Goal: Information Seeking & Learning: Learn about a topic

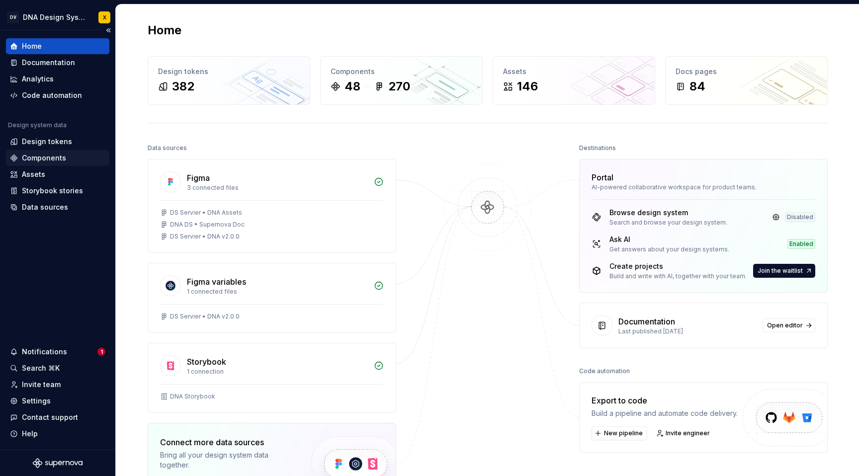
click at [42, 155] on div "Components" at bounding box center [44, 158] width 44 height 10
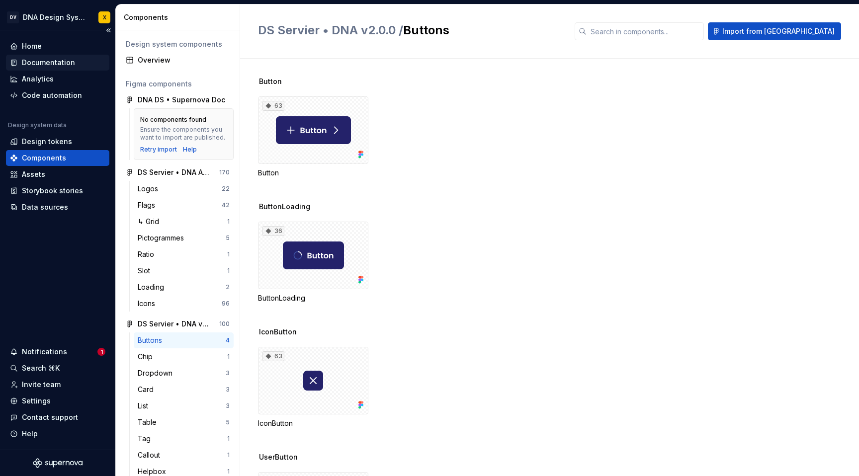
click at [56, 65] on div "Documentation" at bounding box center [48, 63] width 53 height 10
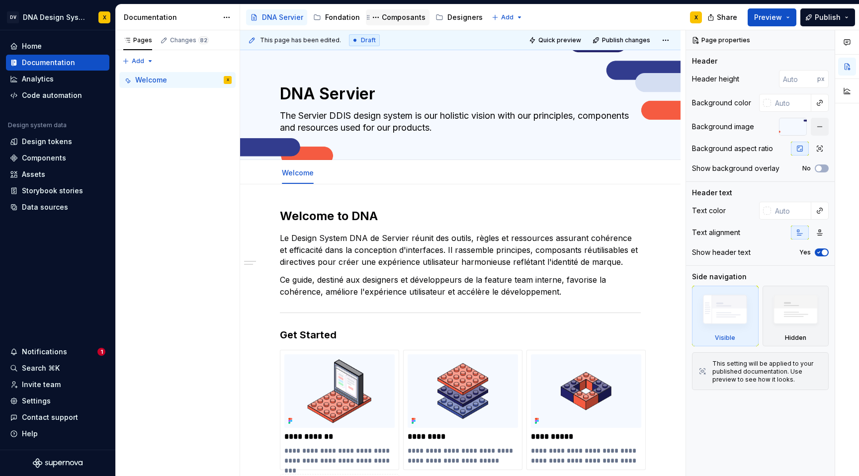
click at [402, 17] on div "Composants" at bounding box center [404, 17] width 44 height 10
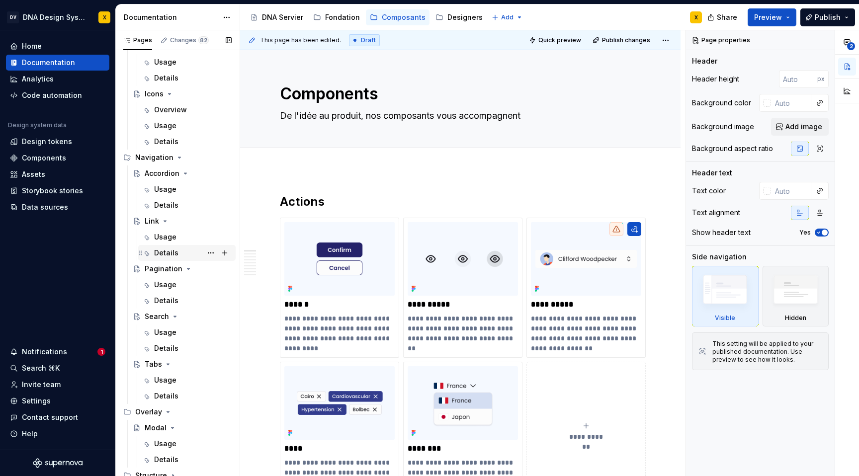
scroll to position [721, 0]
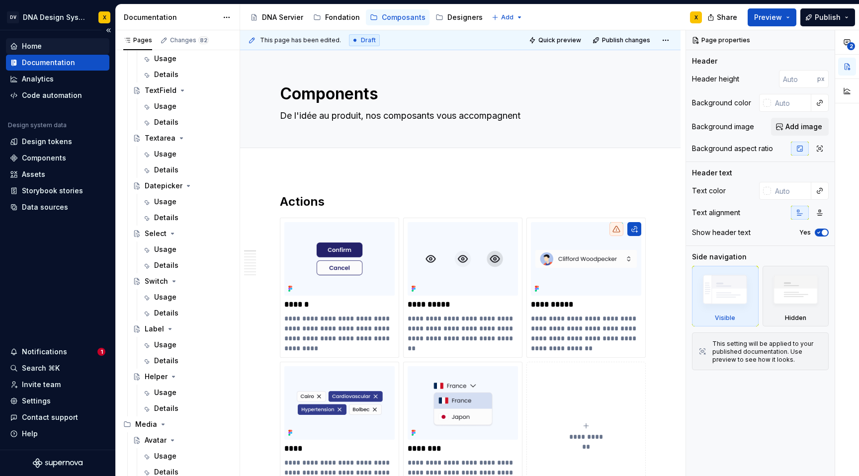
type textarea "*"
click at [30, 45] on div "Home" at bounding box center [32, 46] width 20 height 10
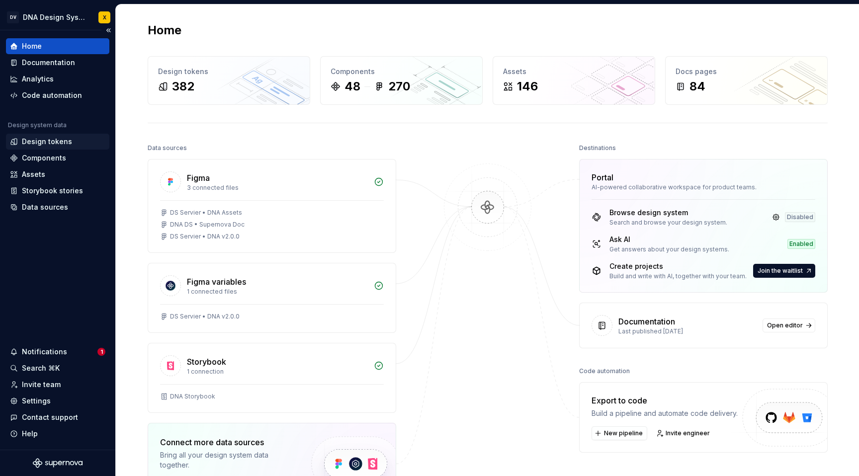
click at [33, 141] on div "Design tokens" at bounding box center [47, 142] width 50 height 10
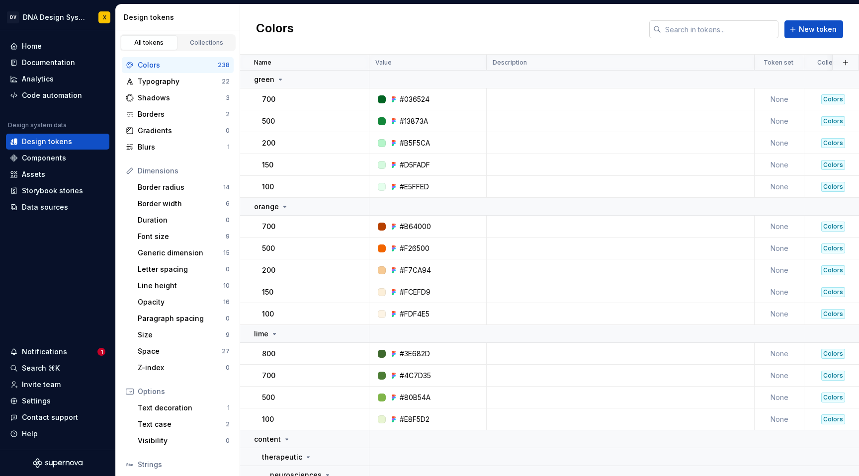
click at [673, 28] on input "text" at bounding box center [719, 29] width 117 height 18
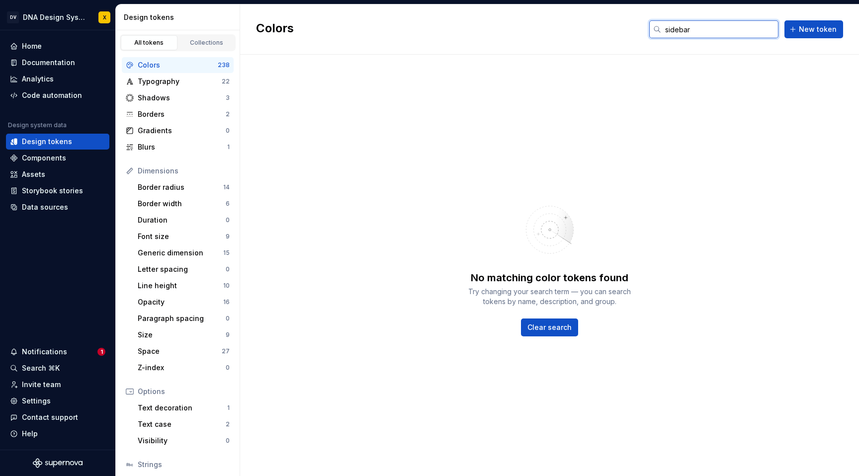
type input "sidebar"
click at [688, 31] on input "sidebar" at bounding box center [719, 29] width 117 height 18
click at [57, 156] on div "Components" at bounding box center [44, 158] width 44 height 10
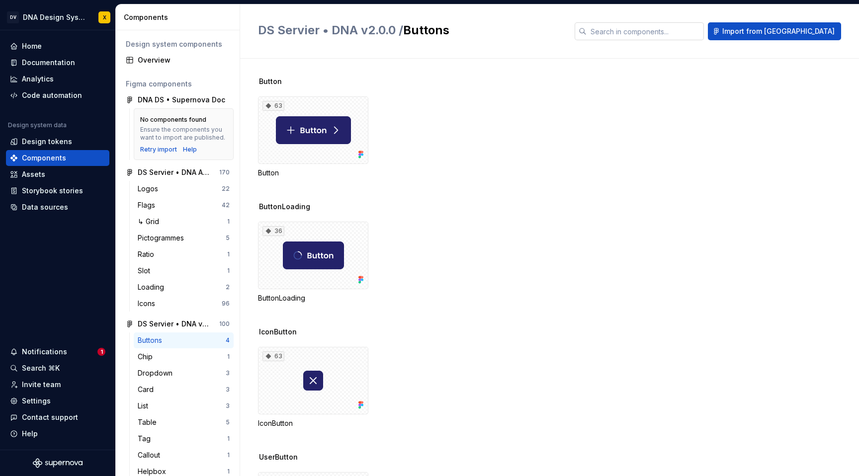
click at [653, 29] on input "text" at bounding box center [645, 31] width 117 height 18
paste input "sidebar"
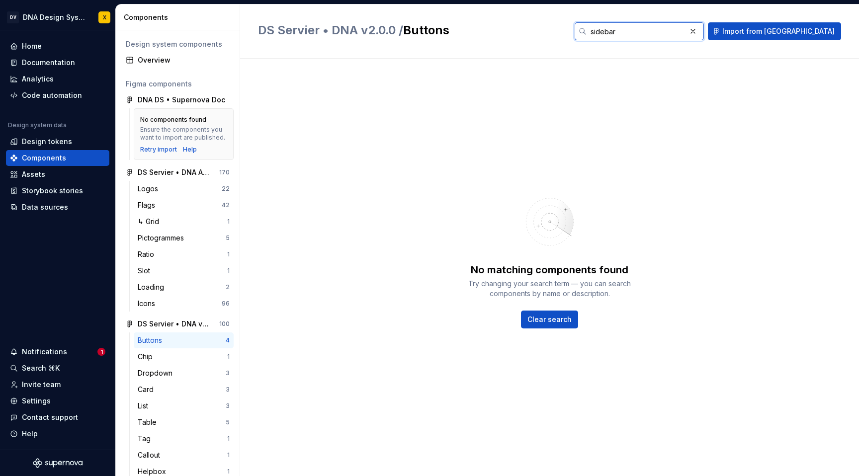
click at [656, 31] on input "sidebar" at bounding box center [636, 31] width 99 height 18
type input "side bar"
click at [37, 158] on div "Components" at bounding box center [44, 158] width 44 height 10
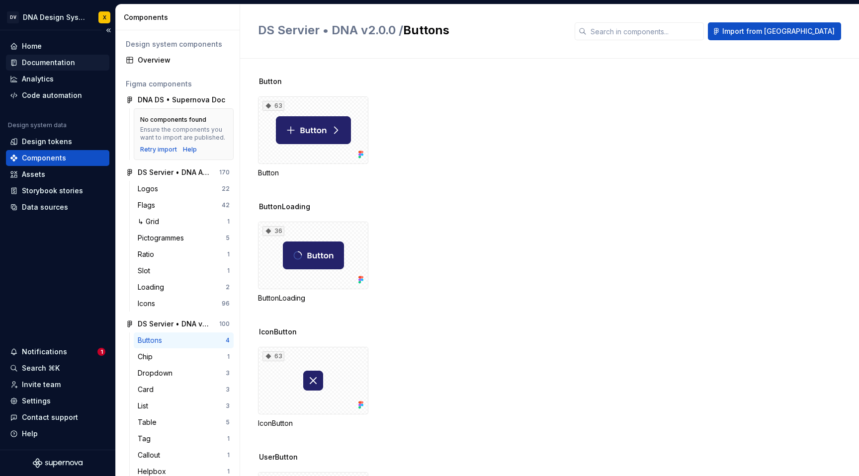
click at [41, 63] on div "Documentation" at bounding box center [48, 63] width 53 height 10
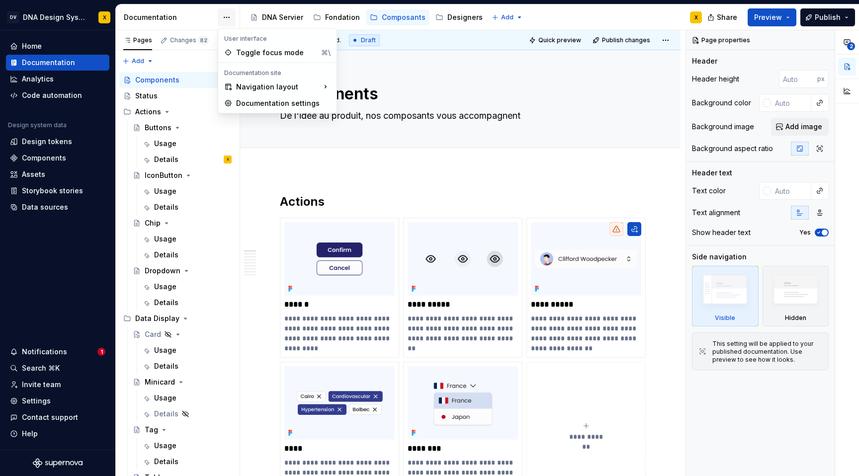
click at [230, 17] on html "DV DNA Design System X Home Documentation Analytics Code automation Design syst…" at bounding box center [429, 238] width 859 height 476
click at [30, 142] on html "DV DNA Design System X Home Documentation Analytics Code automation Design syst…" at bounding box center [429, 238] width 859 height 476
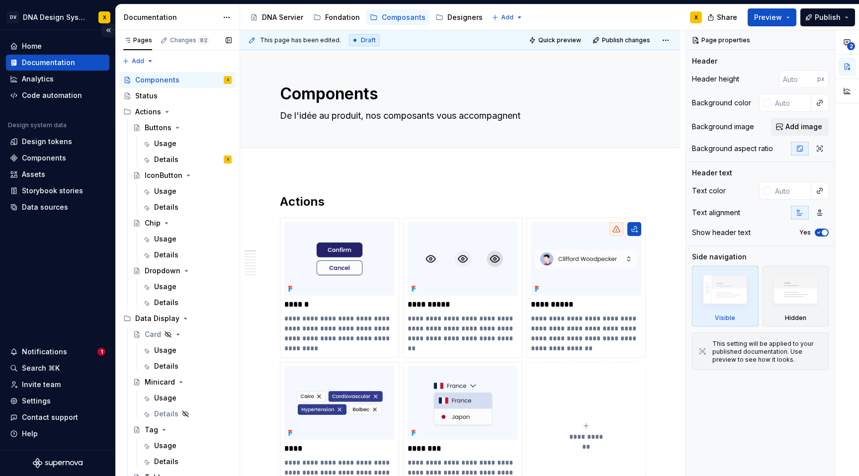
click at [108, 28] on button "Collapse sidebar" at bounding box center [108, 30] width 14 height 14
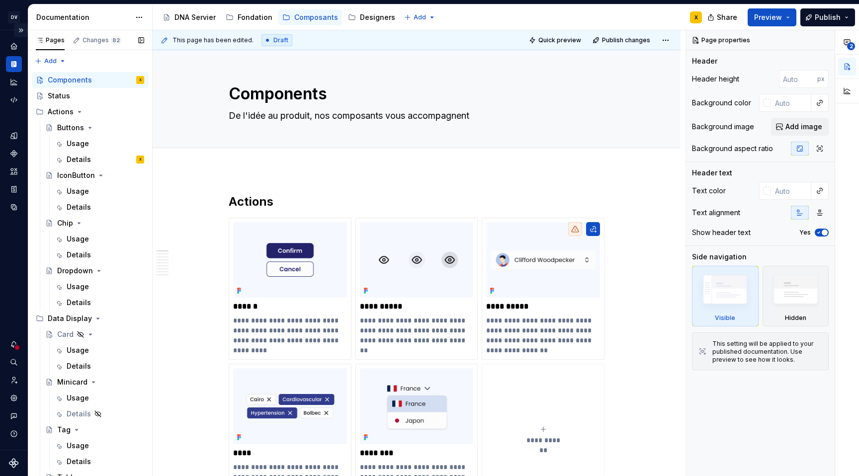
click at [23, 30] on button "Expand sidebar" at bounding box center [21, 30] width 14 height 14
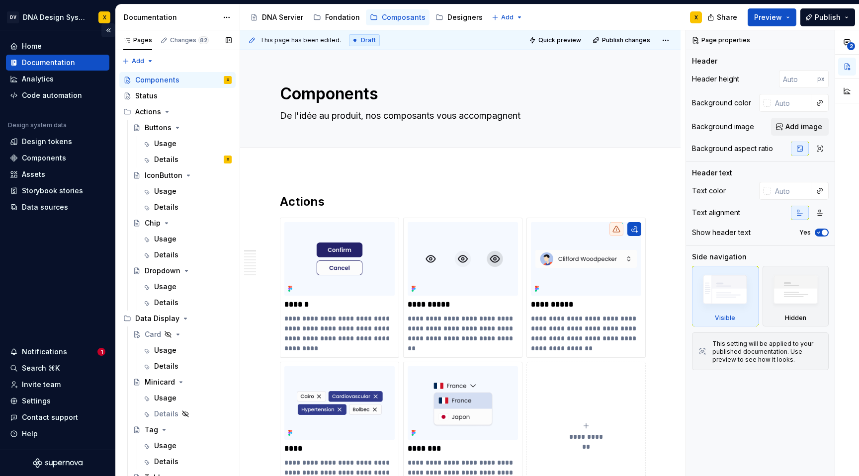
click at [111, 32] on button "Collapse sidebar" at bounding box center [108, 30] width 14 height 14
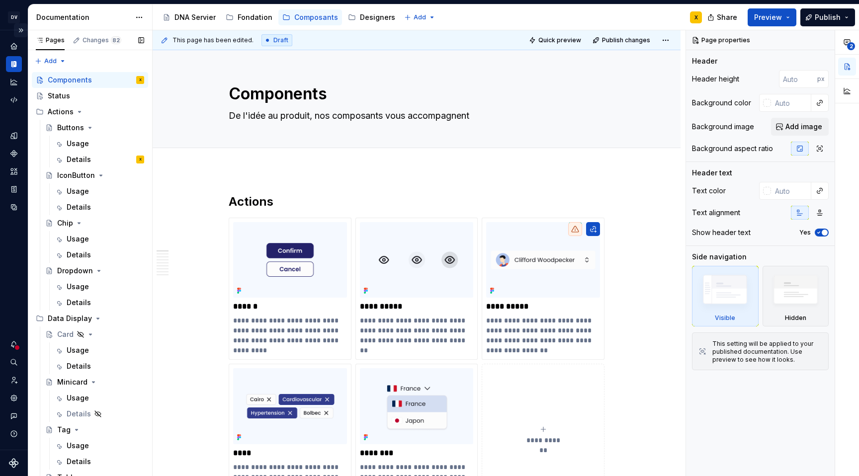
click at [21, 30] on button "Expand sidebar" at bounding box center [21, 30] width 14 height 14
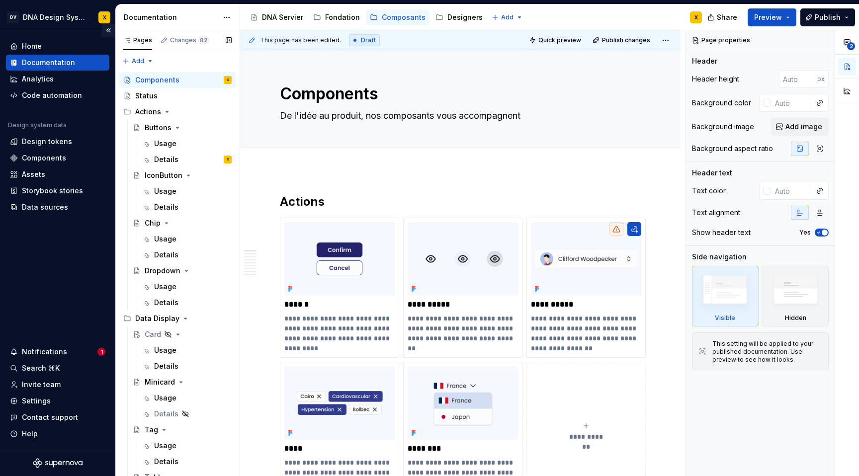
click at [107, 27] on button "Collapse sidebar" at bounding box center [108, 30] width 14 height 14
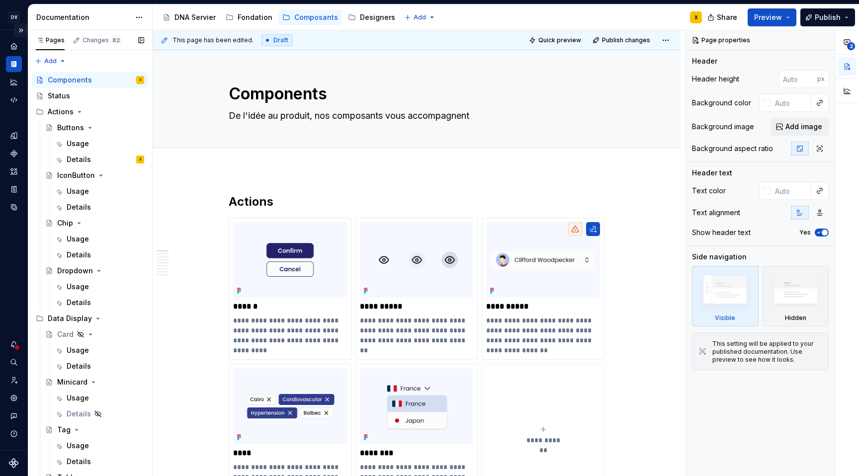
click at [19, 28] on button "Expand sidebar" at bounding box center [21, 30] width 14 height 14
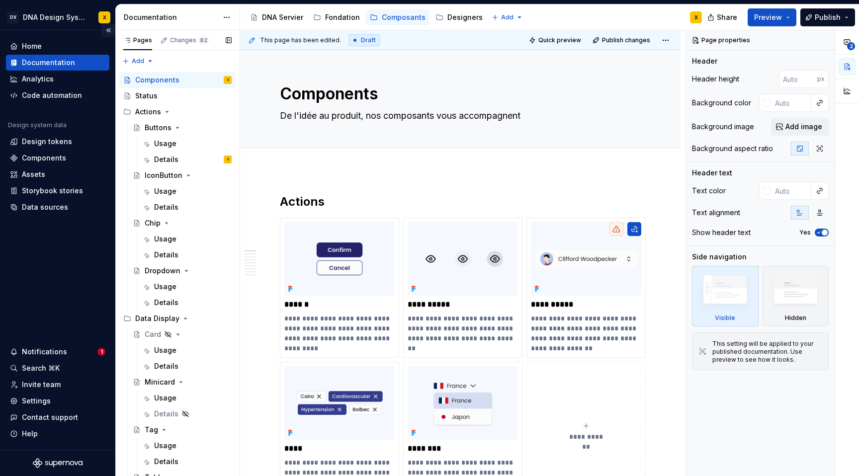
click at [107, 30] on button "Collapse sidebar" at bounding box center [108, 30] width 14 height 14
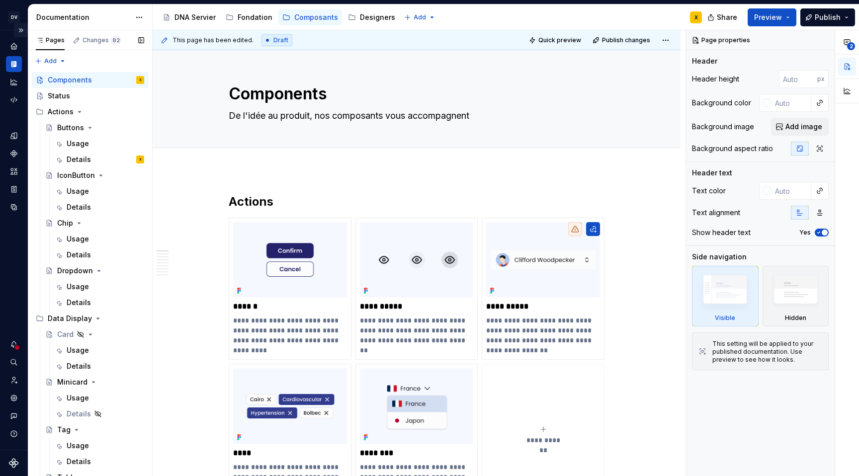
click at [21, 30] on button "Expand sidebar" at bounding box center [21, 30] width 14 height 14
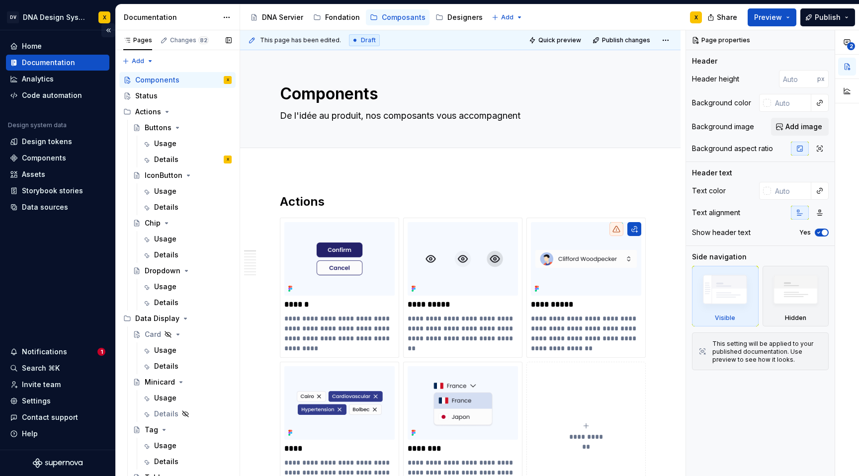
click at [108, 28] on button "Collapse sidebar" at bounding box center [108, 30] width 14 height 14
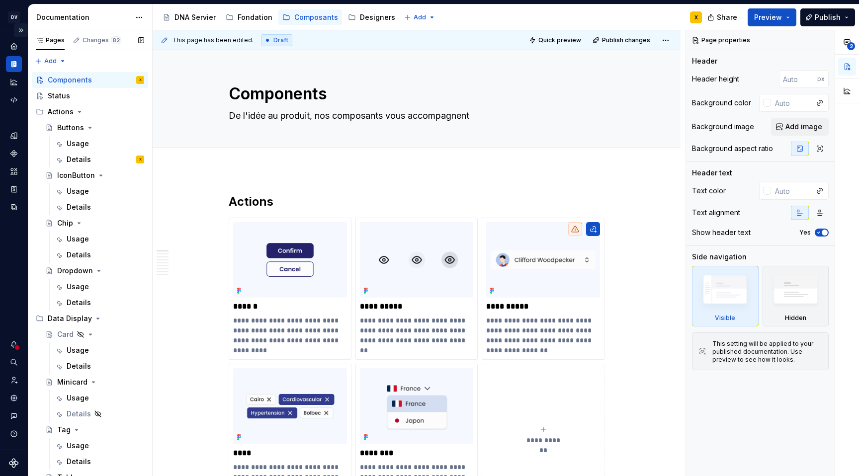
click at [22, 31] on button "Expand sidebar" at bounding box center [21, 30] width 14 height 14
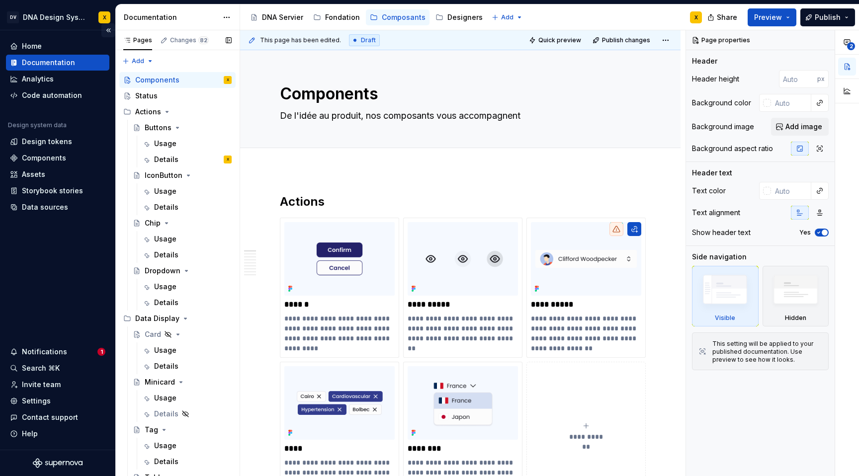
click at [107, 26] on button "Collapse sidebar" at bounding box center [108, 30] width 14 height 14
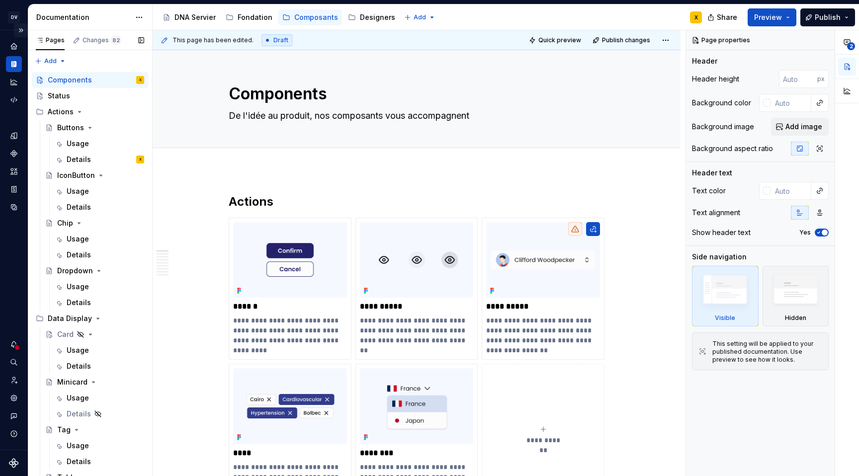
click at [19, 26] on button "Expand sidebar" at bounding box center [21, 30] width 14 height 14
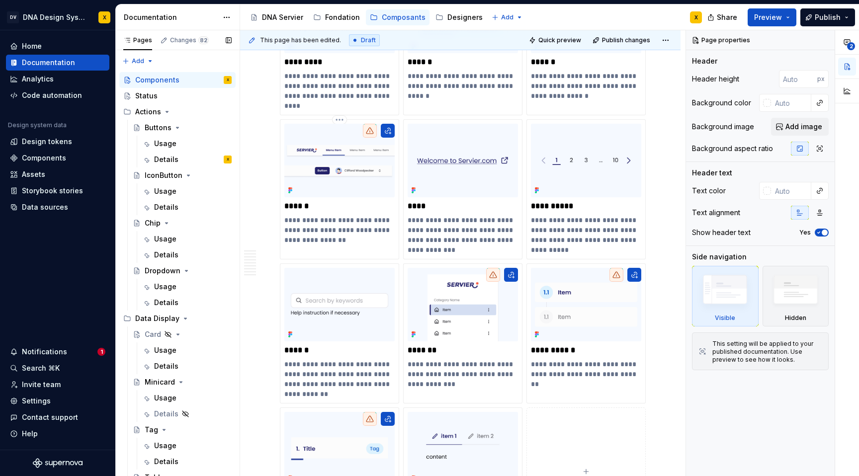
scroll to position [2300, 0]
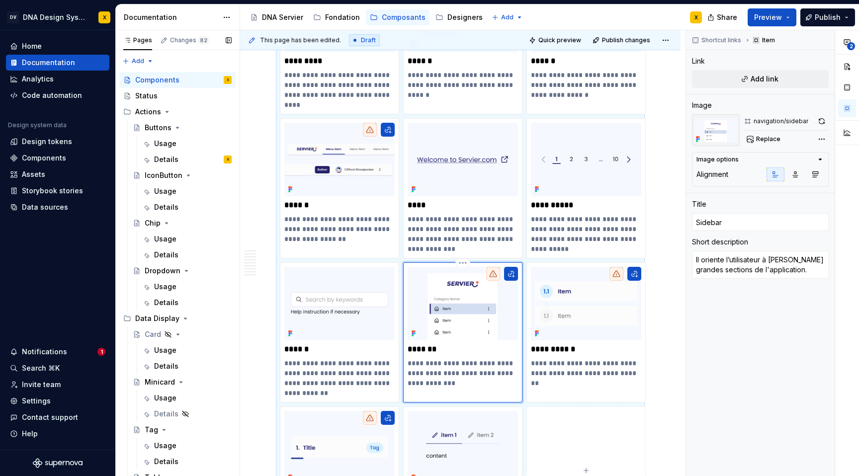
click at [456, 310] on img at bounding box center [463, 304] width 110 height 74
click at [451, 311] on img at bounding box center [463, 304] width 110 height 74
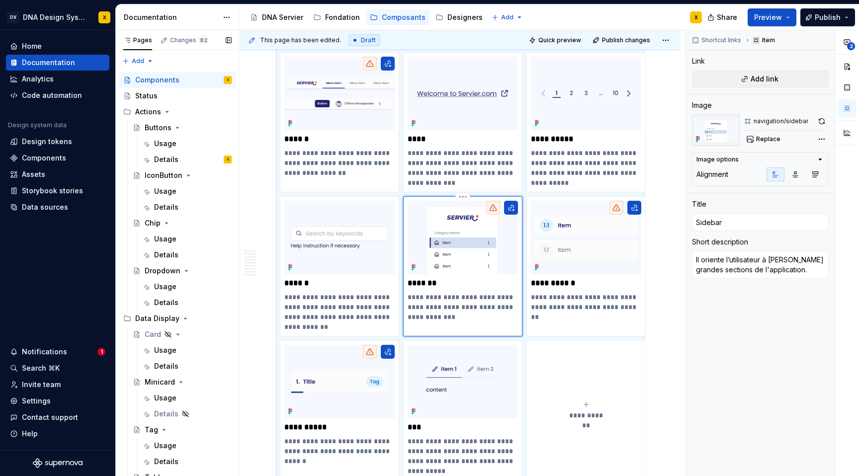
scroll to position [2367, 0]
click at [446, 308] on p "**********" at bounding box center [463, 306] width 110 height 30
click at [453, 269] on img at bounding box center [463, 237] width 110 height 74
click at [34, 80] on div "Analytics" at bounding box center [38, 79] width 32 height 10
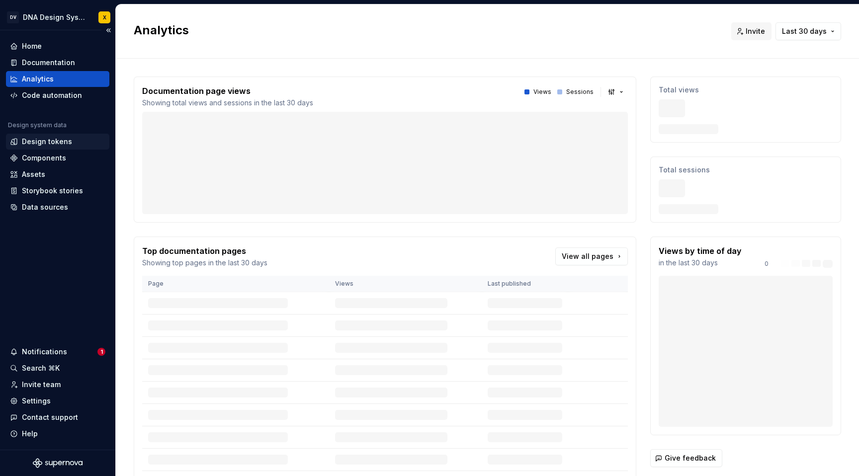
click at [35, 144] on div "Design tokens" at bounding box center [47, 142] width 50 height 10
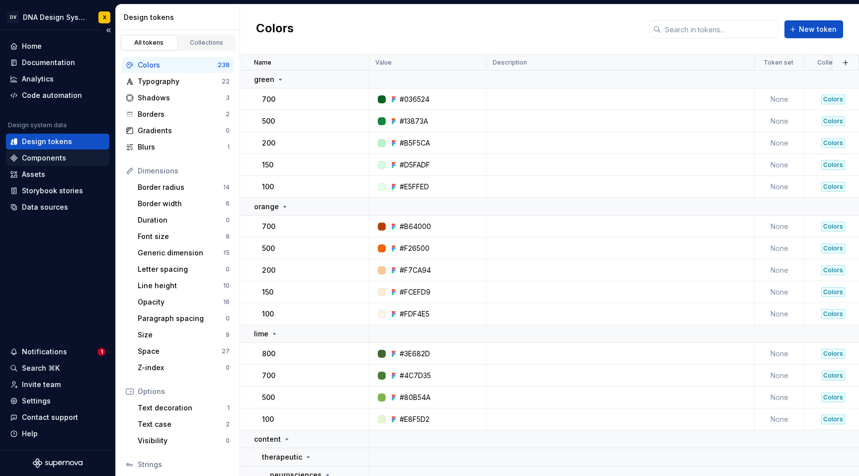
click at [32, 159] on div "Components" at bounding box center [44, 158] width 44 height 10
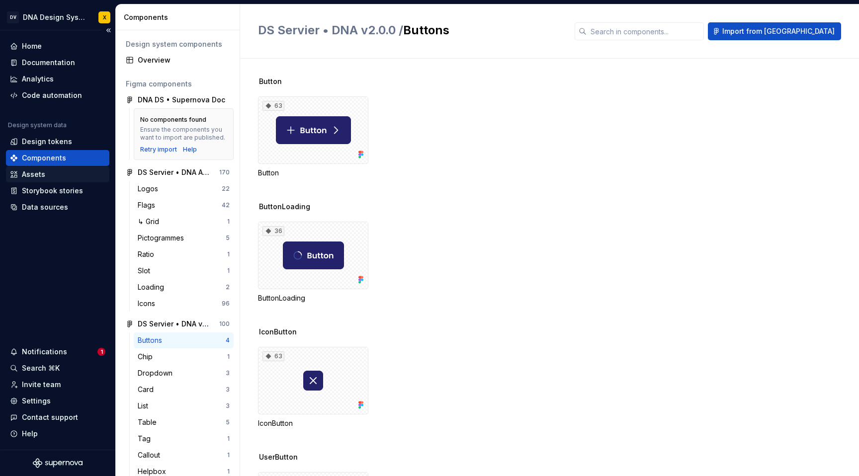
click at [29, 175] on div "Assets" at bounding box center [33, 175] width 23 height 10
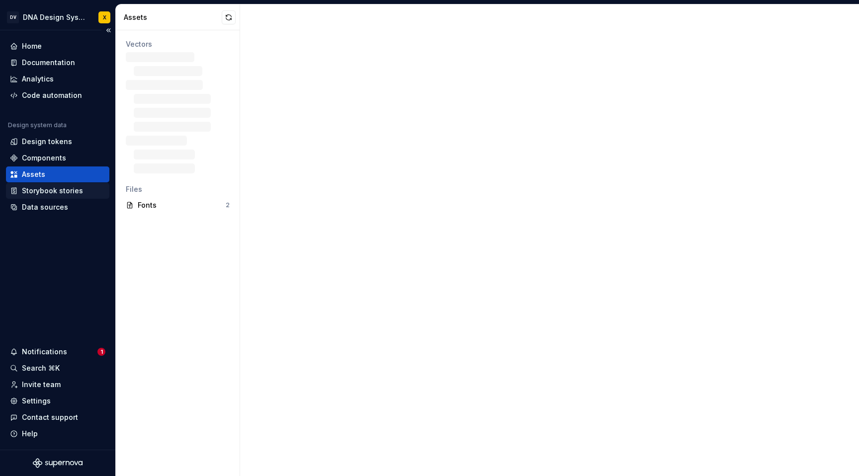
click at [32, 192] on div "Storybook stories" at bounding box center [52, 191] width 61 height 10
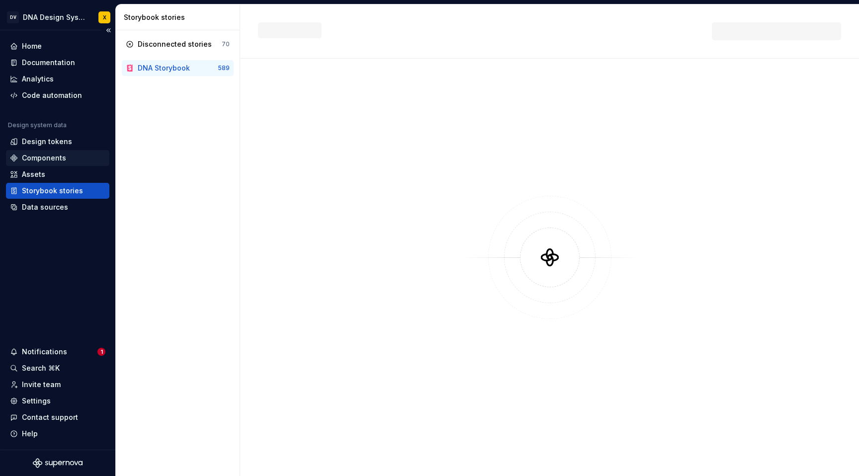
click at [36, 159] on div "Components" at bounding box center [44, 158] width 44 height 10
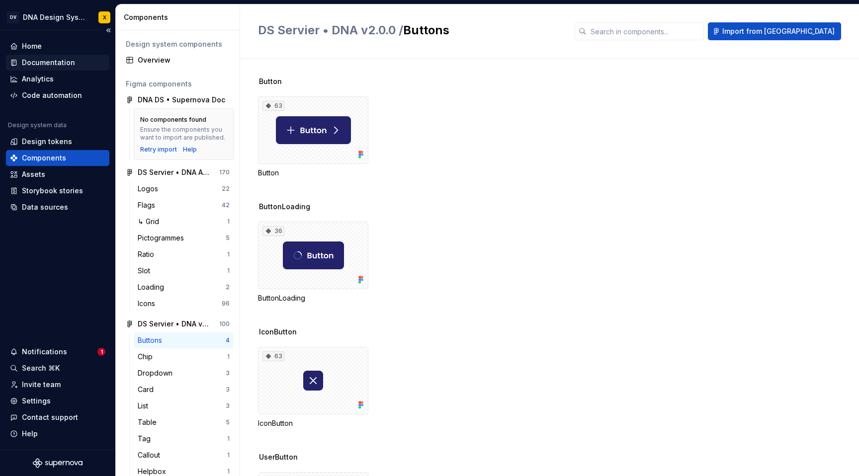
click at [41, 61] on div "Documentation" at bounding box center [48, 63] width 53 height 10
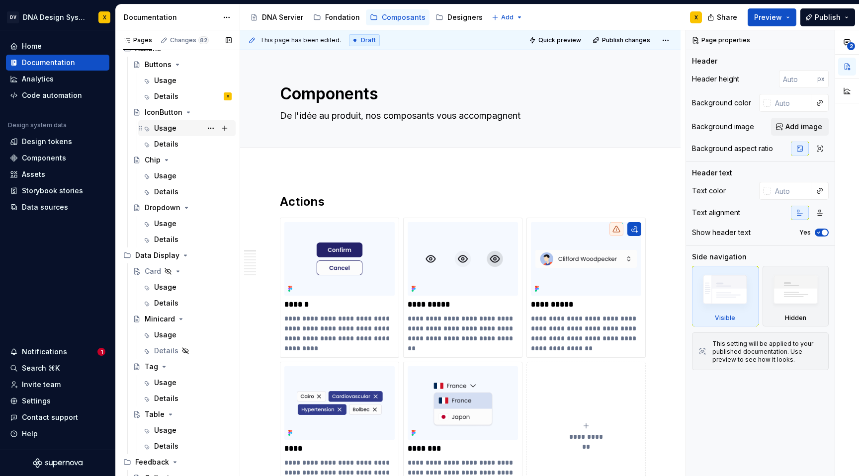
scroll to position [519, 0]
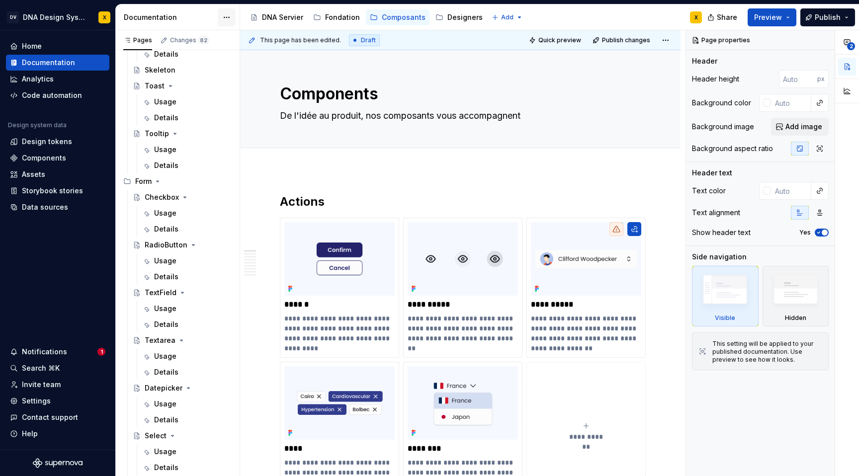
click at [227, 16] on html "DV DNA Design System X Home Documentation Analytics Code automation Design syst…" at bounding box center [429, 238] width 859 height 476
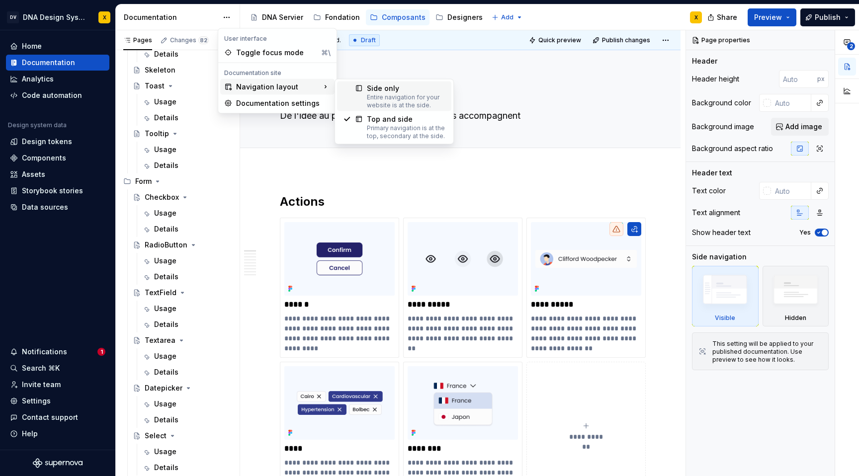
click at [392, 93] on div "Entire navigation for your website is at the side." at bounding box center [406, 101] width 79 height 16
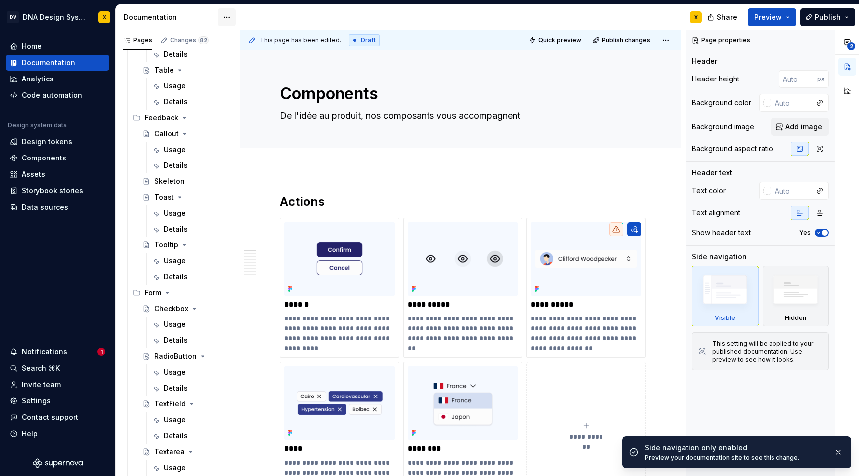
click at [228, 17] on html "DV DNA Design System X Home Documentation Analytics Code automation Design syst…" at bounding box center [429, 238] width 859 height 476
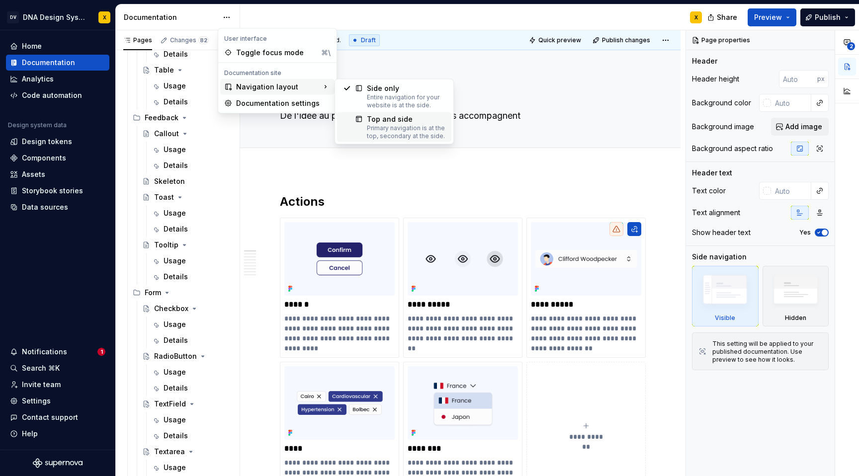
click at [408, 117] on div "Top and side" at bounding box center [406, 119] width 79 height 10
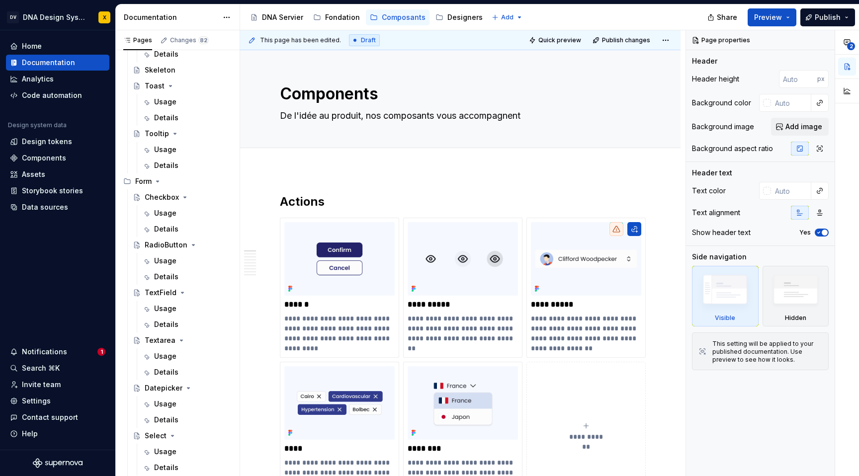
type textarea "*"
